Goal: Go to known website: Access a specific website the user already knows

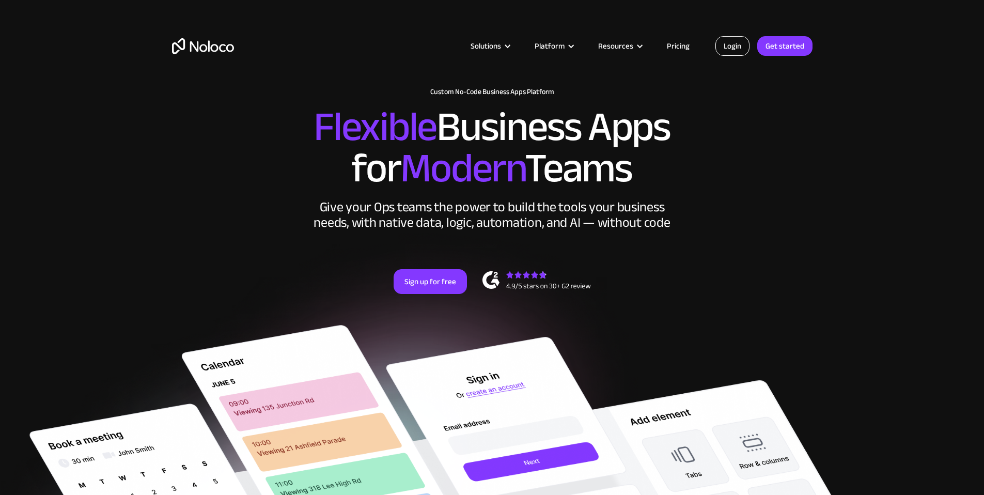
click at [733, 47] on link "Login" at bounding box center [733, 46] width 34 height 20
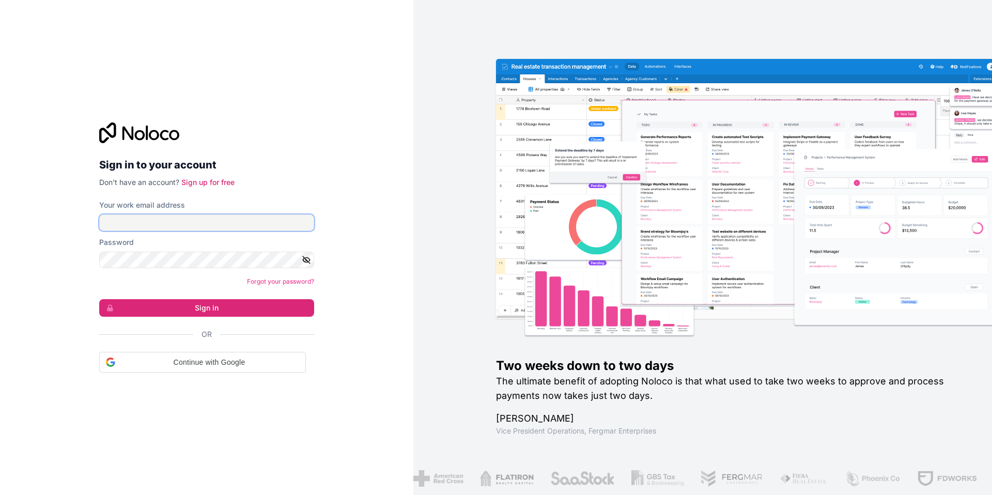
type input "[EMAIL_ADDRESS][DOMAIN_NAME]"
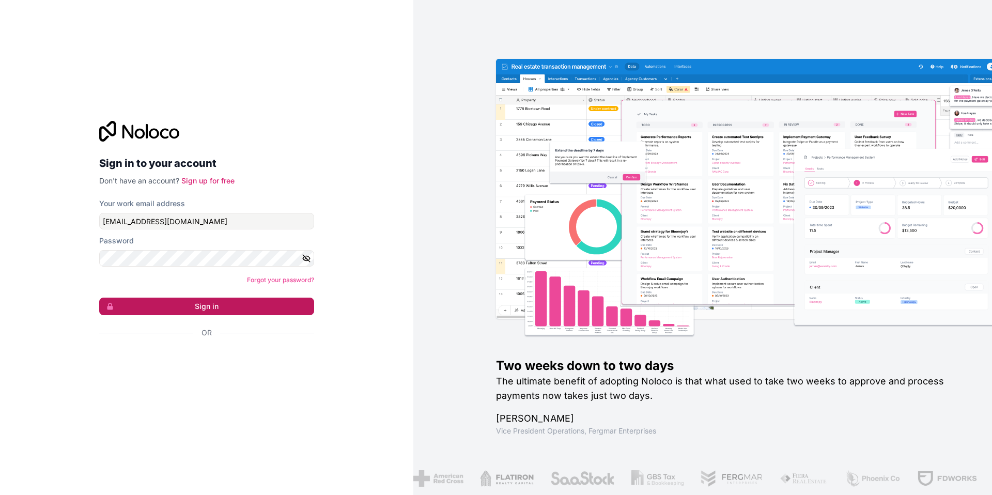
click at [204, 309] on button "Sign in" at bounding box center [206, 307] width 215 height 18
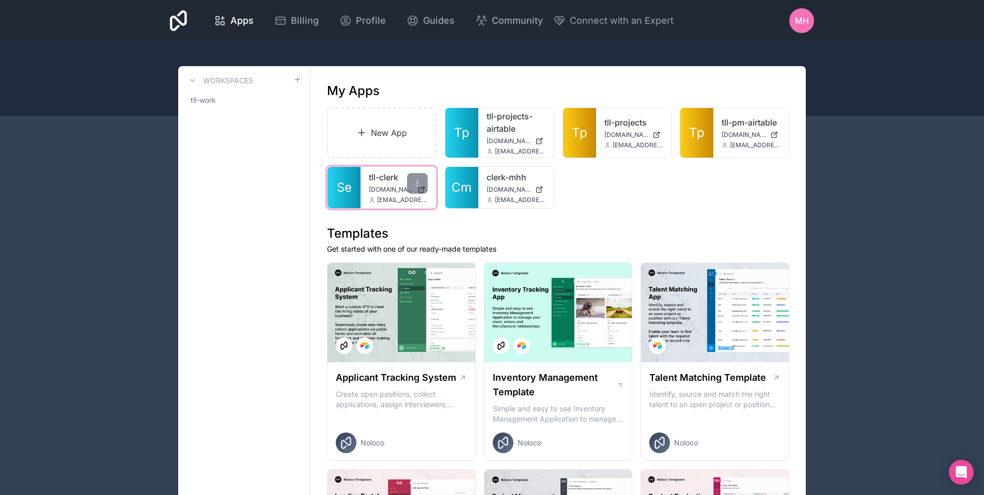
click at [378, 178] on link "tll-clerk" at bounding box center [398, 177] width 59 height 12
